Goal: Contribute content

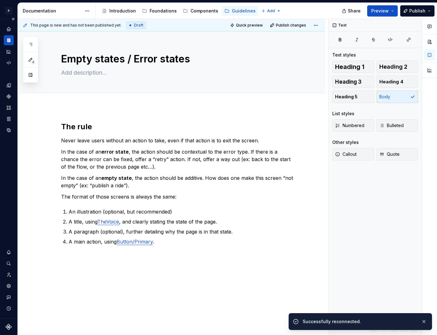
type textarea "*"
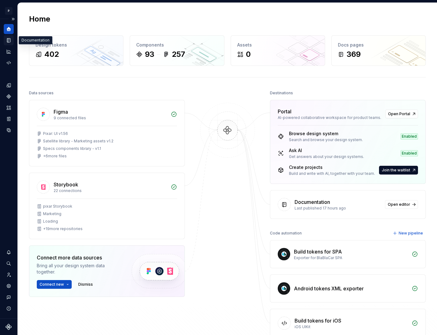
click at [7, 39] on icon "Documentation" at bounding box center [9, 40] width 6 height 6
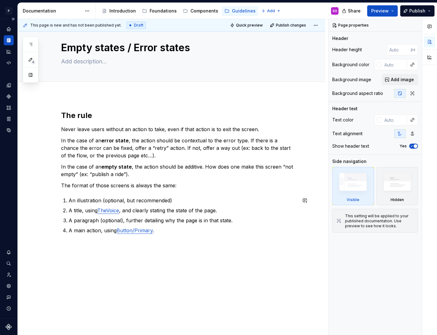
scroll to position [33, 0]
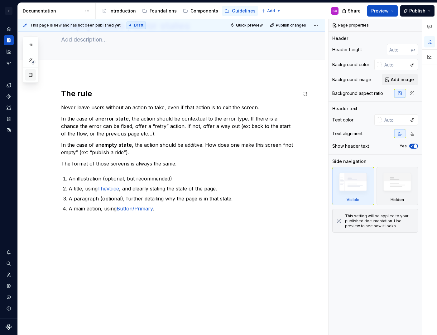
click at [28, 76] on button "button" at bounding box center [30, 74] width 11 height 11
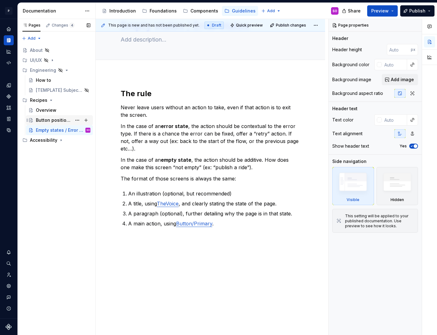
click at [51, 122] on div "Button position and layout" at bounding box center [54, 120] width 36 height 6
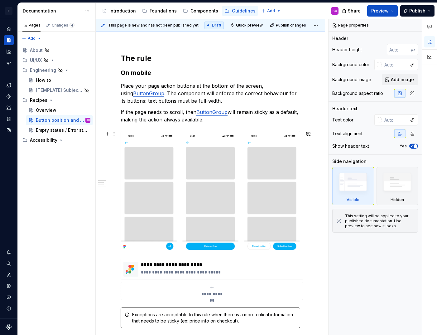
scroll to position [119, 0]
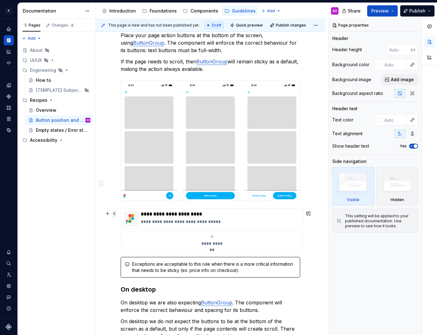
click at [115, 214] on span at bounding box center [114, 213] width 5 height 9
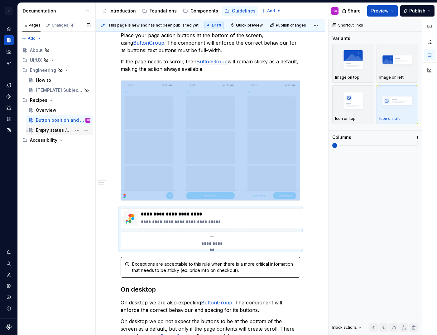
click at [59, 130] on div "Empty states / Error states" at bounding box center [54, 130] width 36 height 6
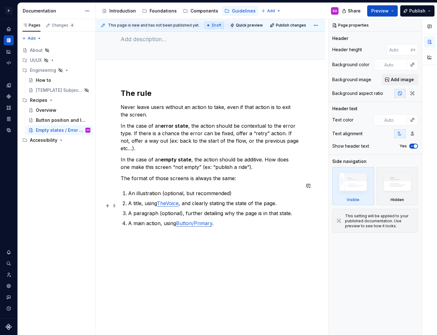
scroll to position [41, 0]
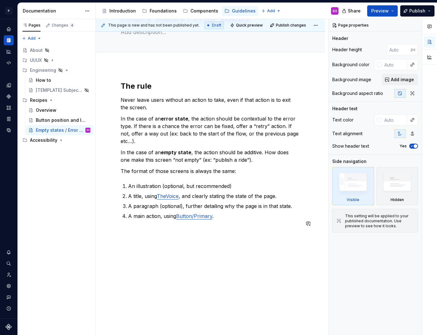
click at [149, 251] on div "The rule Never leave users without an action to take, even if that action is to…" at bounding box center [211, 204] width 230 height 276
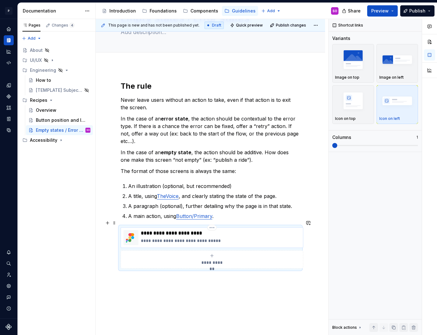
click at [198, 230] on p "**********" at bounding box center [221, 233] width 160 height 6
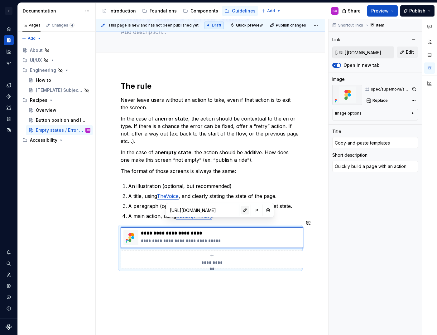
click at [241, 209] on button "button" at bounding box center [245, 210] width 9 height 9
type textarea "*"
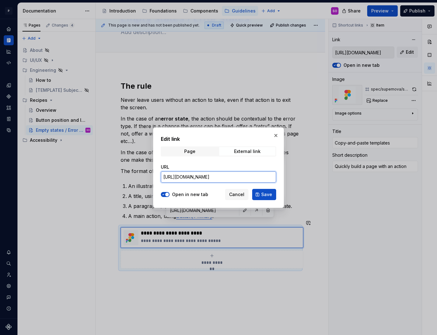
click at [213, 178] on input "[URL][DOMAIN_NAME]" at bounding box center [218, 176] width 115 height 11
paste input "517-41820"
type input "[URL][DOMAIN_NAME]"
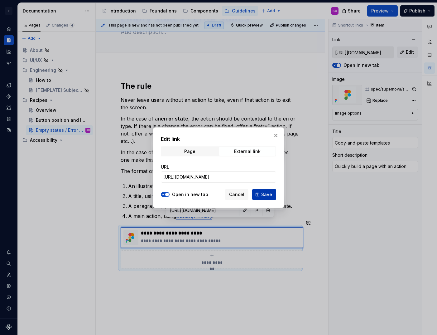
click at [264, 192] on span "Save" at bounding box center [266, 194] width 11 height 6
type textarea "*"
type input "[URL][DOMAIN_NAME]"
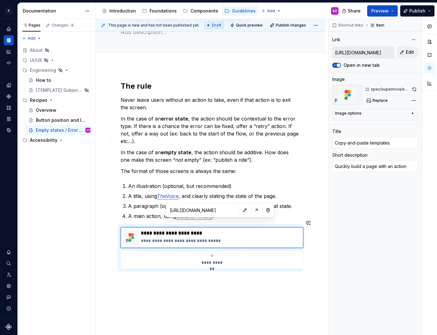
click at [218, 283] on div "**********" at bounding box center [211, 221] width 230 height 310
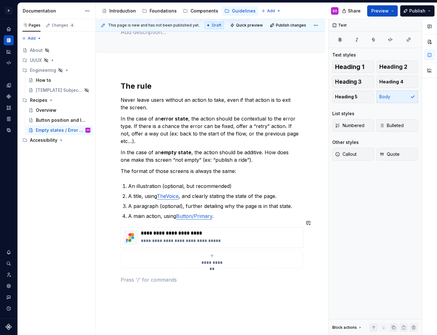
type textarea "*"
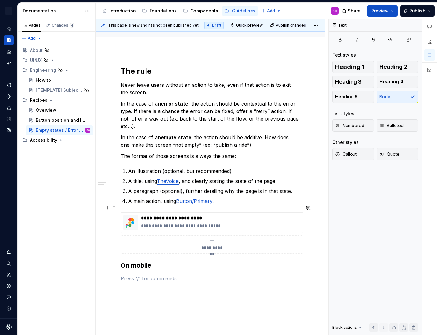
scroll to position [59, 0]
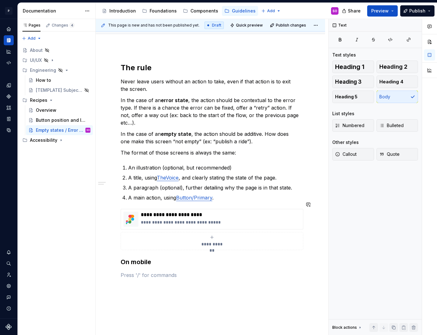
click at [164, 274] on div "**********" at bounding box center [211, 174] width 180 height 223
click at [153, 271] on p at bounding box center [211, 274] width 180 height 7
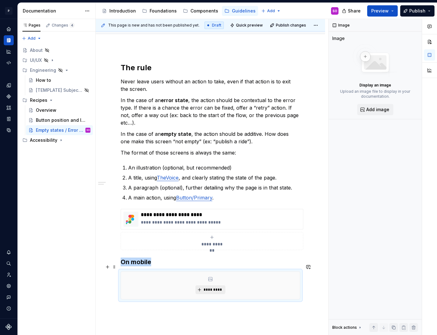
click at [216, 287] on span "*********" at bounding box center [212, 289] width 19 height 5
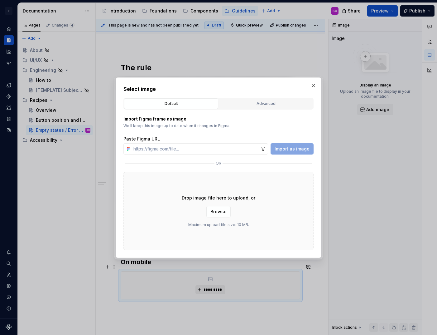
type textarea "*"
type input "[URL][DOMAIN_NAME]"
click at [296, 147] on span "Import as image" at bounding box center [292, 149] width 35 height 6
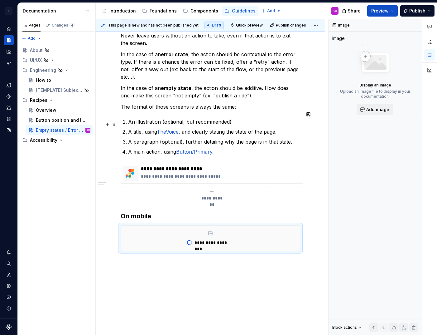
scroll to position [121, 0]
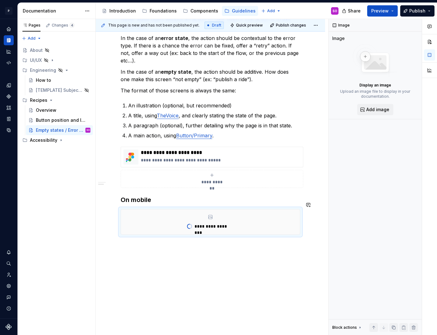
click at [177, 241] on div "**********" at bounding box center [211, 164] width 230 height 357
click at [176, 251] on div "**********" at bounding box center [211, 164] width 230 height 357
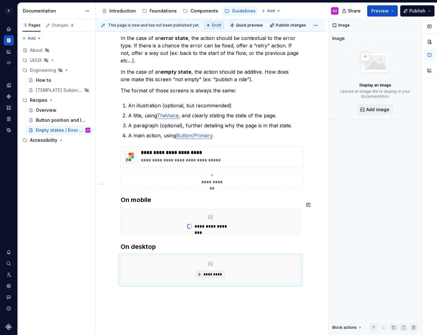
type textarea "*"
click at [211, 272] on span "*********" at bounding box center [212, 274] width 19 height 5
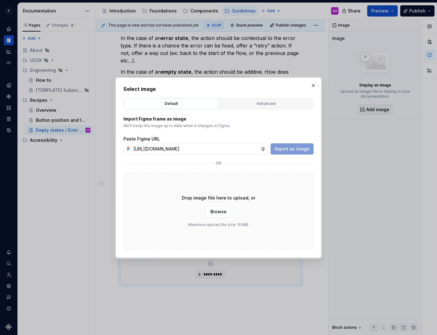
scroll to position [0, 133]
type input "[URL][DOMAIN_NAME]"
click at [288, 148] on span "Import as image" at bounding box center [292, 149] width 35 height 6
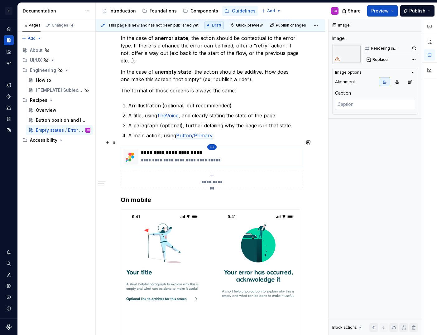
click at [211, 140] on html "P pixar SO Design system data Documentation Accessibility guide for tree Page t…" at bounding box center [218, 167] width 437 height 335
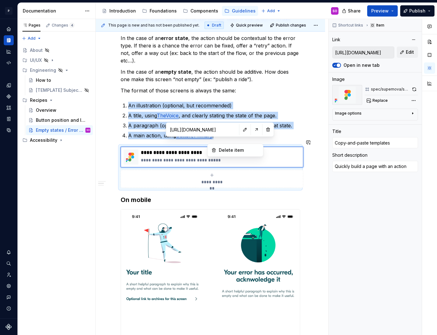
click at [229, 129] on html "P pixar SO Design system data Documentation Accessibility guide for tree Page t…" at bounding box center [218, 167] width 437 height 335
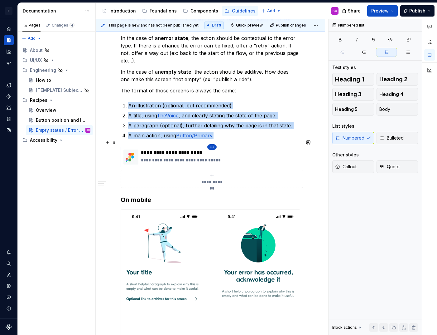
click at [212, 140] on html "P pixar SO Design system data Documentation Accessibility guide for tree Page t…" at bounding box center [218, 167] width 437 height 335
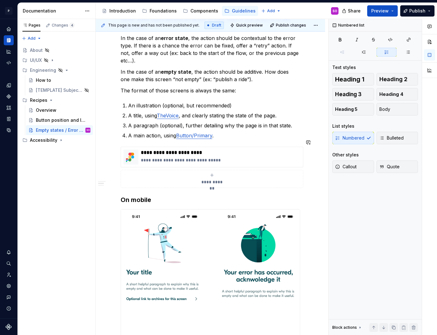
click at [229, 130] on html "P pixar SO Design system data Documentation Accessibility guide for tree Page t…" at bounding box center [218, 167] width 437 height 335
click at [215, 157] on p "**********" at bounding box center [221, 160] width 160 height 6
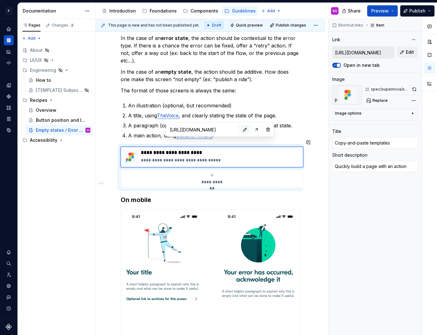
click at [241, 131] on button "button" at bounding box center [245, 129] width 9 height 9
type textarea "*"
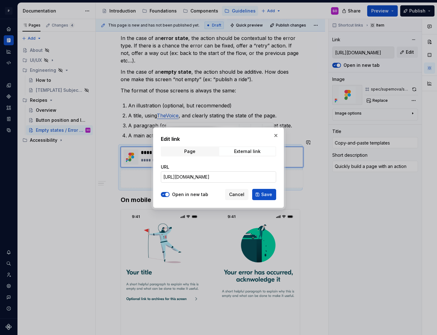
click at [214, 175] on input "[URL][DOMAIN_NAME]" at bounding box center [218, 176] width 115 height 11
paste input "157-27555&t=L6hbHVkOTH5VF8PR-4"
type input "[URL][DOMAIN_NAME]"
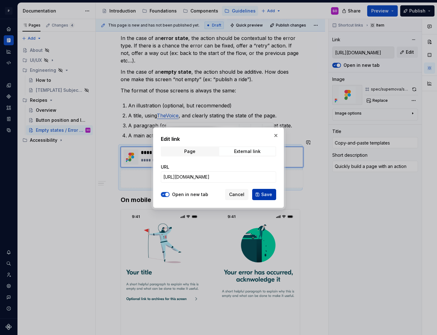
click at [266, 192] on span "Save" at bounding box center [266, 194] width 11 height 6
type textarea "*"
type input "[URL][DOMAIN_NAME]"
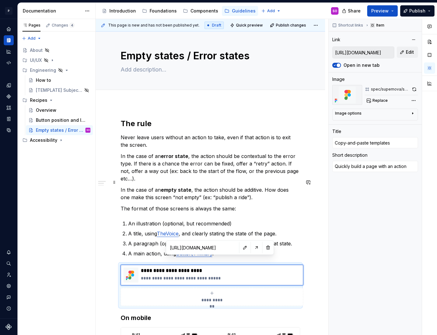
scroll to position [2, 0]
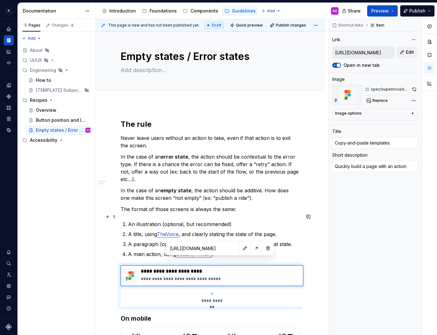
type textarea "*"
click at [224, 232] on ol "An illustration (optional, but recommended) A title, using TheVoice , and clear…" at bounding box center [214, 238] width 172 height 37
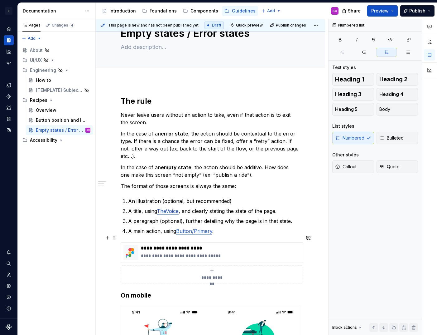
scroll to position [30, 0]
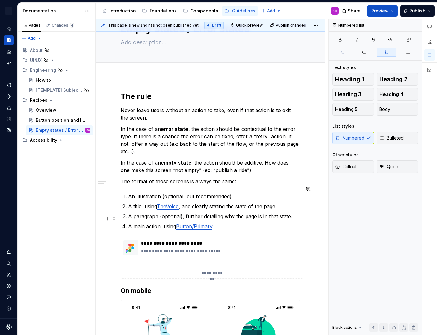
click at [227, 222] on p "A main action, using Button/Primary ." at bounding box center [214, 225] width 172 height 7
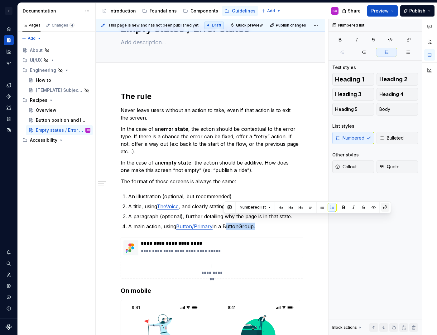
click at [383, 206] on button "button" at bounding box center [385, 207] width 9 height 9
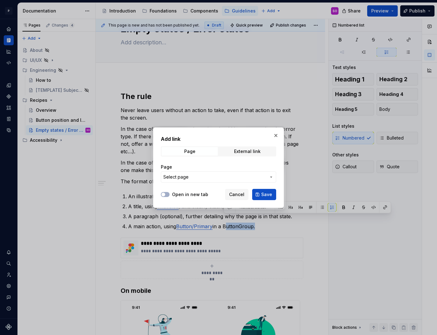
click at [256, 172] on button "Select page" at bounding box center [218, 176] width 115 height 11
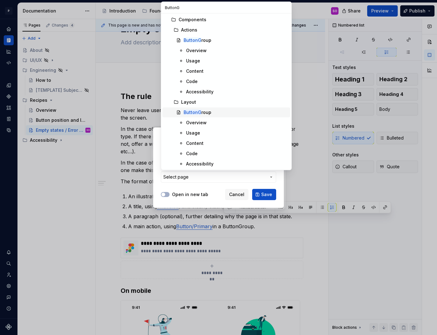
type input "ButtonG"
click at [202, 113] on div "ButtonG roup" at bounding box center [198, 112] width 28 height 6
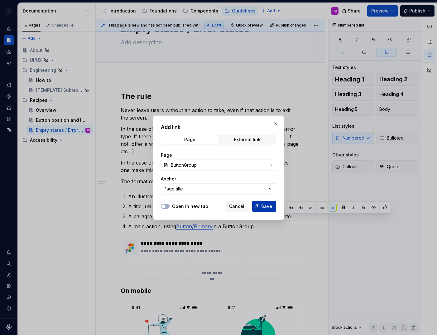
click at [269, 203] on span "Save" at bounding box center [266, 206] width 11 height 6
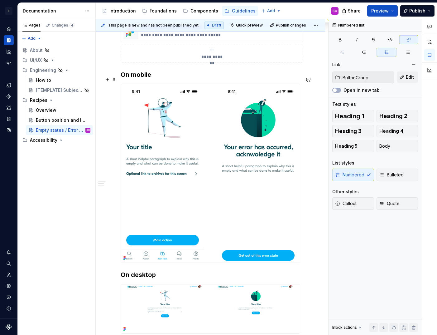
scroll to position [266, 0]
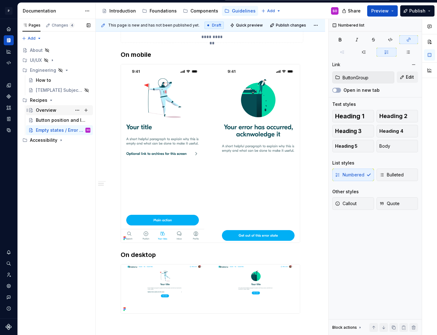
click at [54, 111] on div "Overview" at bounding box center [46, 110] width 21 height 6
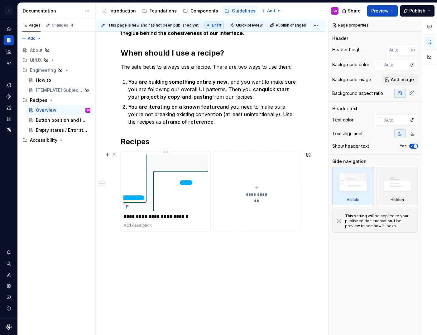
scroll to position [223, 0]
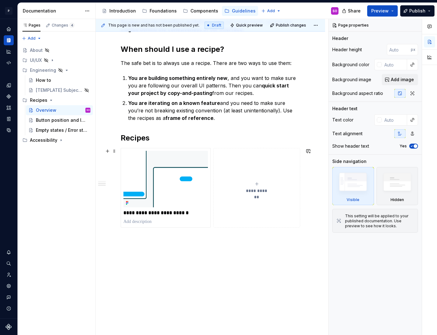
click at [271, 181] on button "**********" at bounding box center [256, 188] width 87 height 80
type textarea "*"
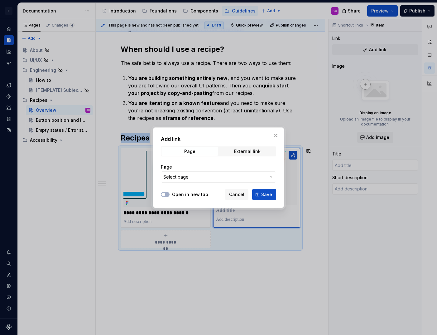
click at [237, 177] on span "Select page" at bounding box center [214, 177] width 103 height 6
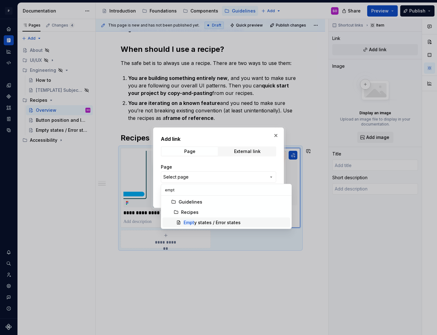
type input "empt"
click at [215, 222] on div "Empt y states / Error states" at bounding box center [212, 222] width 57 height 6
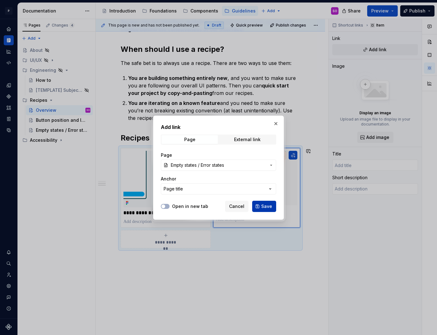
click at [267, 206] on span "Save" at bounding box center [266, 206] width 11 height 6
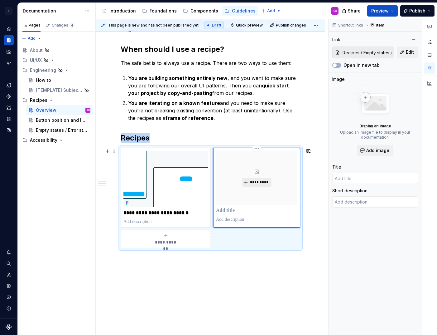
click at [260, 184] on span "*********" at bounding box center [259, 182] width 19 height 5
type textarea "*"
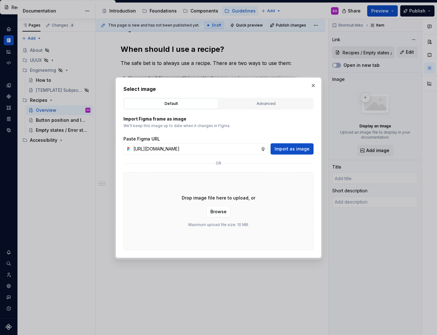
scroll to position [0, 132]
type input "[URL][DOMAIN_NAME]"
click at [293, 147] on span "Import as image" at bounding box center [292, 149] width 35 height 6
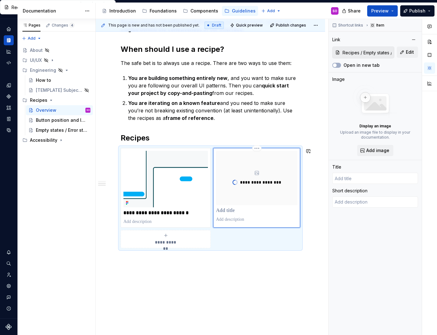
type textarea "*"
type input "Empty states / Error states"
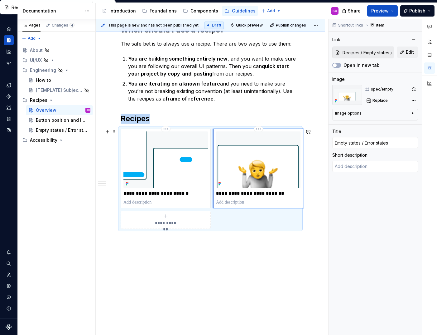
scroll to position [244, 0]
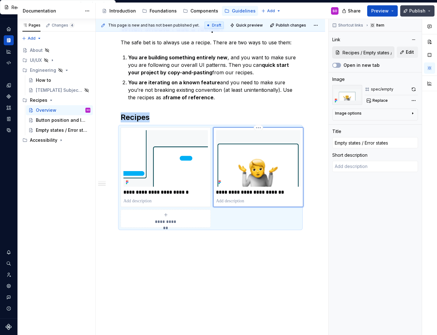
click at [416, 9] on span "Publish" at bounding box center [418, 11] width 16 height 6
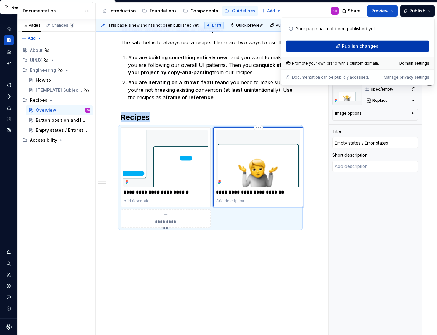
click at [354, 47] on span "Publish changes" at bounding box center [360, 46] width 37 height 6
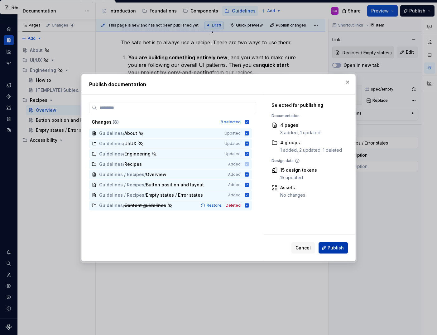
click at [335, 249] on span "Publish" at bounding box center [336, 248] width 16 height 6
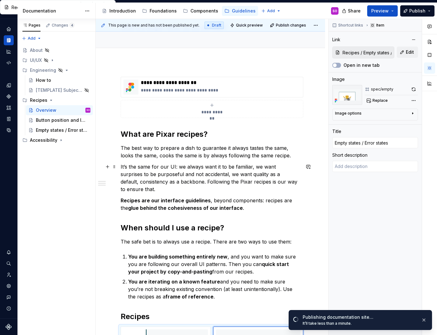
scroll to position [45, 0]
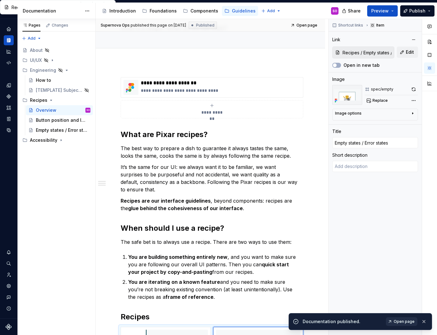
click at [407, 320] on span "Open page" at bounding box center [404, 321] width 21 height 5
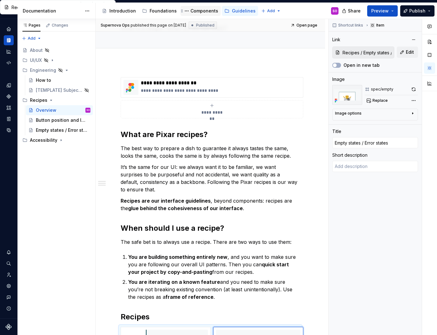
click at [196, 11] on div "Components" at bounding box center [205, 11] width 28 height 6
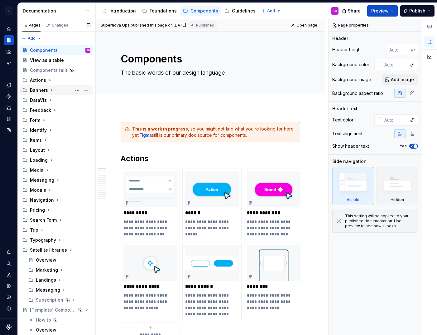
click at [49, 88] on icon "Page tree" at bounding box center [51, 90] width 5 height 5
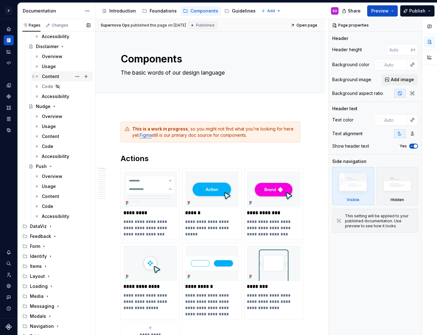
scroll to position [117, 0]
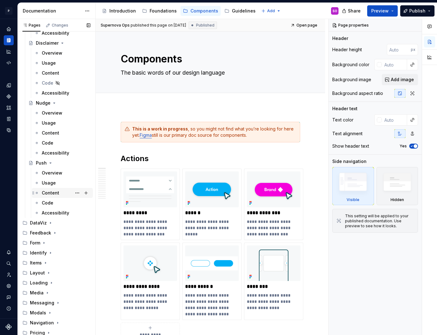
click at [55, 192] on div "Content" at bounding box center [50, 193] width 17 height 6
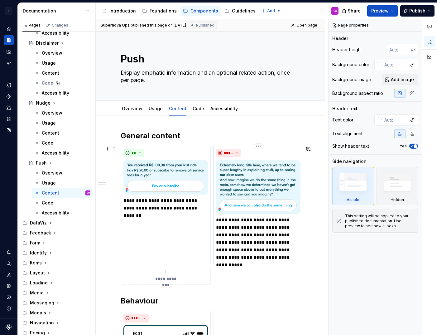
click at [285, 221] on p "**********" at bounding box center [258, 238] width 85 height 45
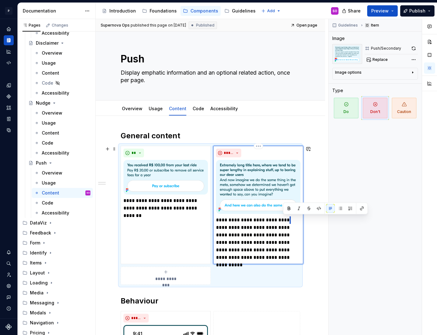
type textarea "*"
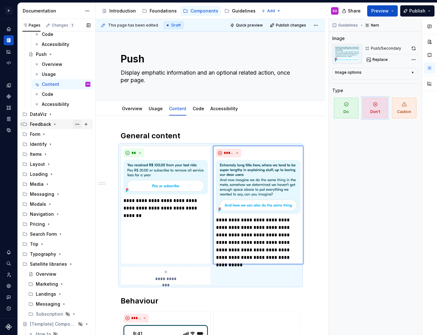
scroll to position [278, 0]
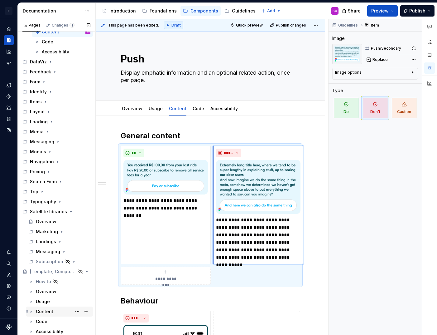
click at [48, 309] on div "Content" at bounding box center [44, 311] width 17 height 6
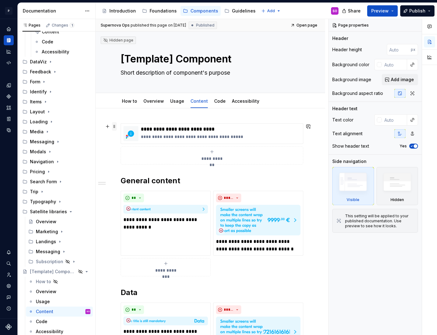
click at [113, 124] on span at bounding box center [114, 126] width 5 height 9
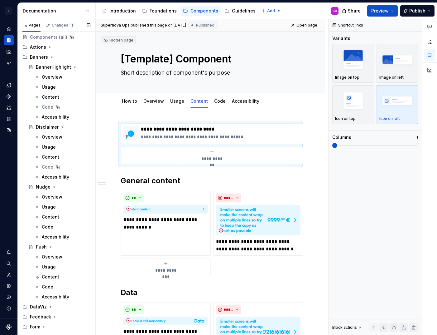
scroll to position [68, 0]
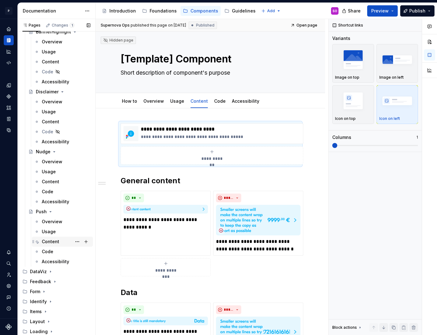
click at [55, 240] on div "Content" at bounding box center [50, 241] width 17 height 6
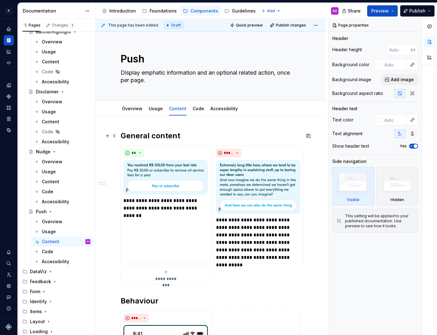
click at [137, 134] on h2 "General content" at bounding box center [211, 136] width 180 height 10
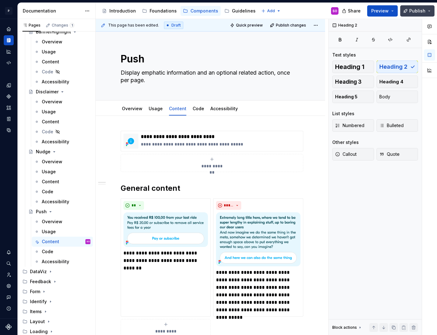
click at [413, 12] on span "Publish" at bounding box center [418, 11] width 16 height 6
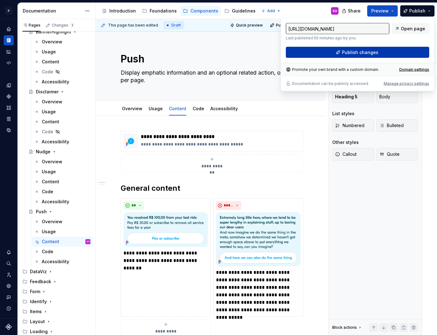
click at [356, 52] on span "Publish changes" at bounding box center [360, 52] width 37 height 6
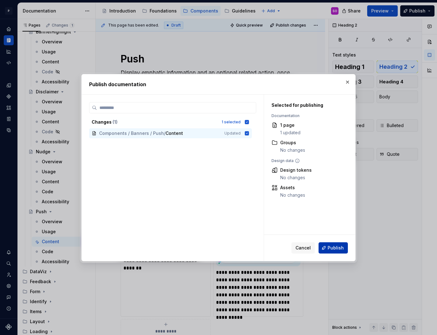
click at [334, 249] on span "Publish" at bounding box center [336, 248] width 16 height 6
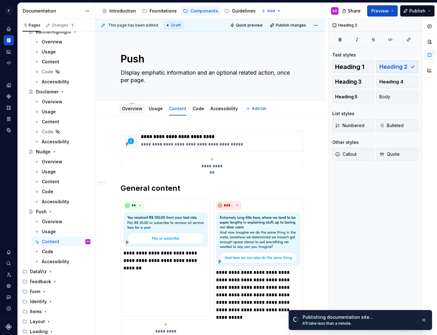
click at [135, 111] on div "Overview" at bounding box center [132, 108] width 21 height 6
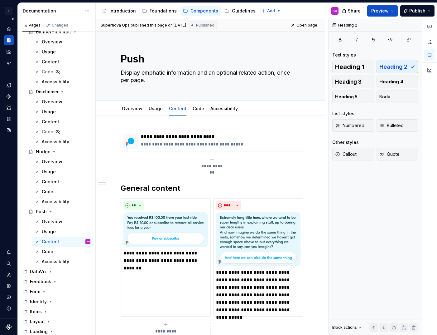
type textarea "*"
